Goal: Check status: Check status

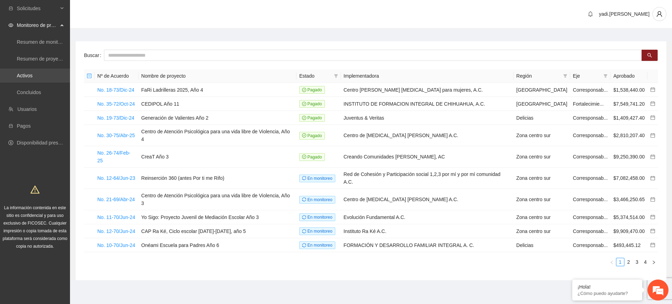
click at [33, 74] on link "Activos" at bounding box center [25, 76] width 16 height 6
click at [125, 58] on input "text" at bounding box center [373, 55] width 538 height 11
type input "***"
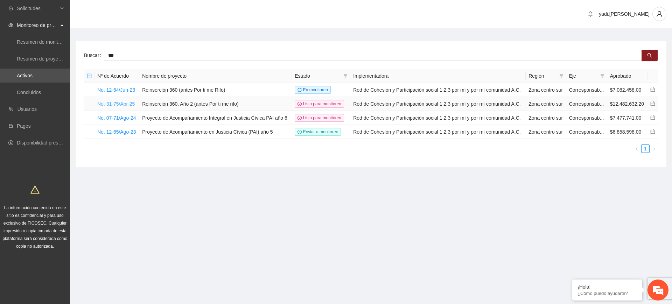
click at [105, 102] on link "No. 31-75/Abr-25" at bounding box center [115, 104] width 37 height 6
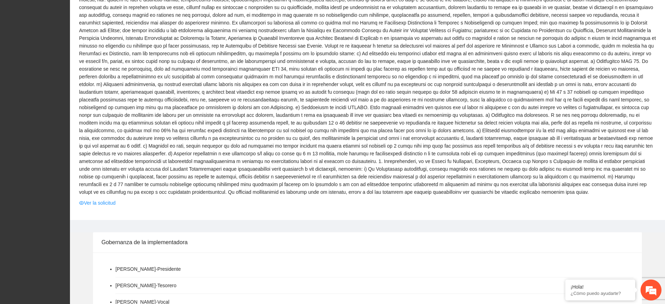
scroll to position [569, 0]
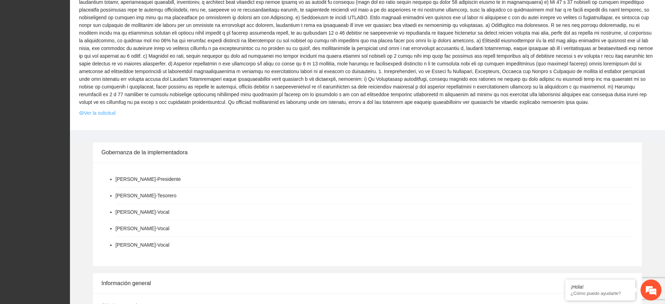
click at [107, 109] on link "Ver la solicitud" at bounding box center [97, 113] width 36 height 8
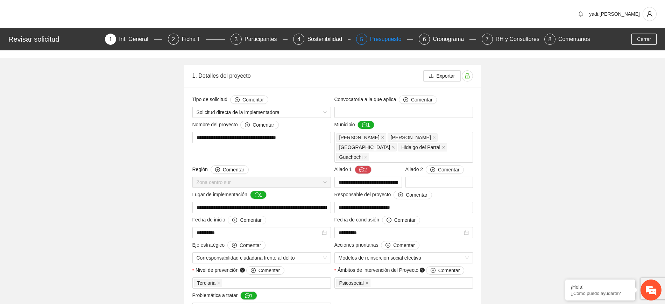
click at [393, 38] on div "Presupuesto" at bounding box center [388, 39] width 37 height 11
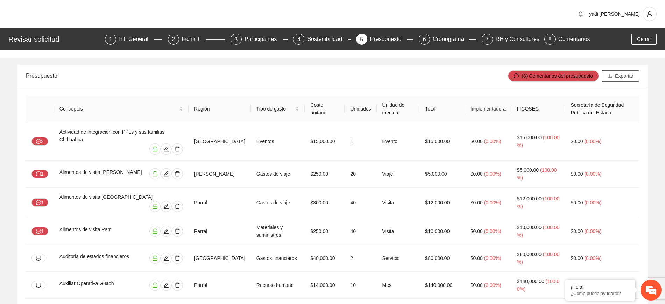
click at [623, 73] on span "Exportar" at bounding box center [624, 76] width 19 height 8
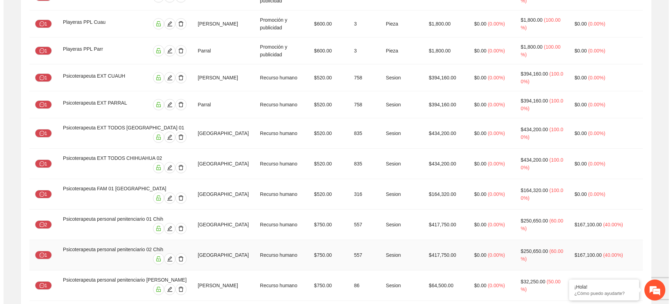
scroll to position [2056, 0]
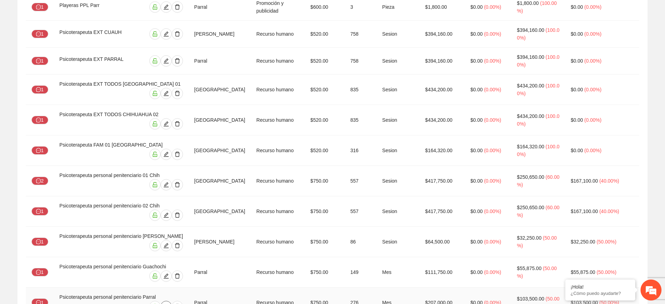
click at [166, 304] on icon "edit" at bounding box center [166, 306] width 5 height 5
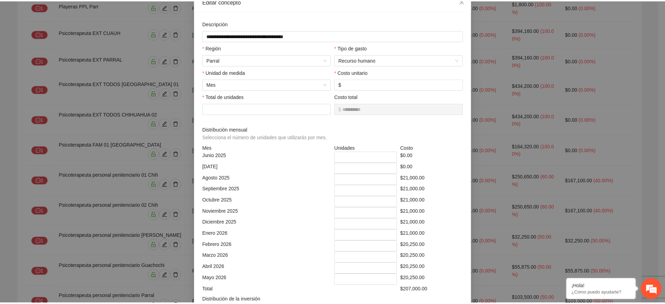
scroll to position [0, 0]
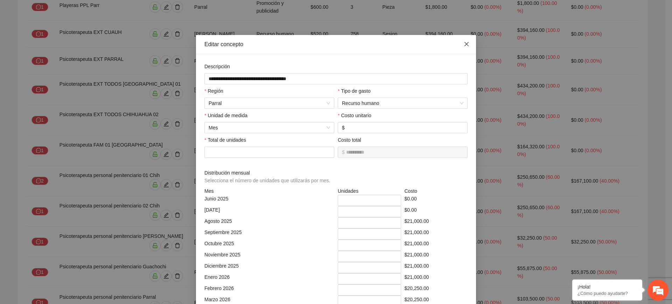
click at [461, 41] on span "Close" at bounding box center [466, 44] width 19 height 19
